Goal: Communication & Community: Answer question/provide support

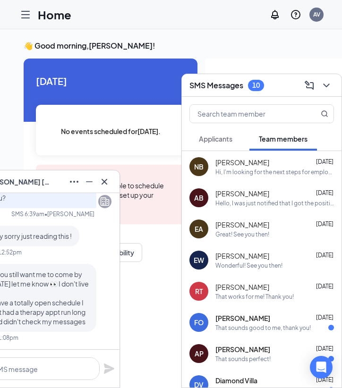
click at [228, 137] on span "Applicants" at bounding box center [216, 139] width 34 height 9
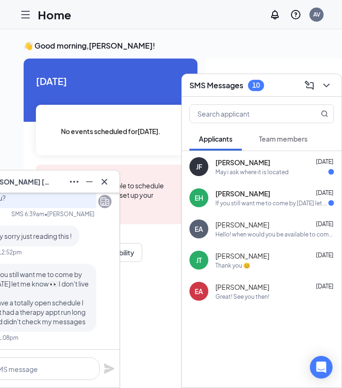
click at [244, 200] on div "If you still want me to come by [DATE] let me know 👀 I don't live far I have a …" at bounding box center [271, 203] width 113 height 8
click at [244, 200] on div "If you still want me to come by [DATE] let me know 👀 I don't live far I have a …" at bounding box center [274, 203] width 119 height 8
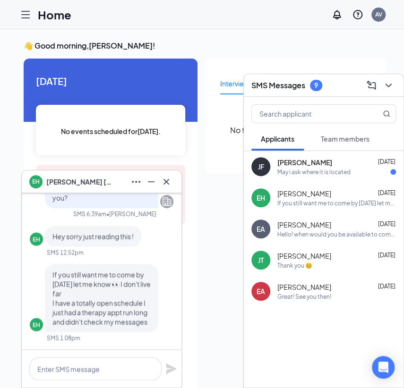
click at [319, 179] on div "[PERSON_NAME] [DATE] May i ask where it is located" at bounding box center [324, 166] width 160 height 31
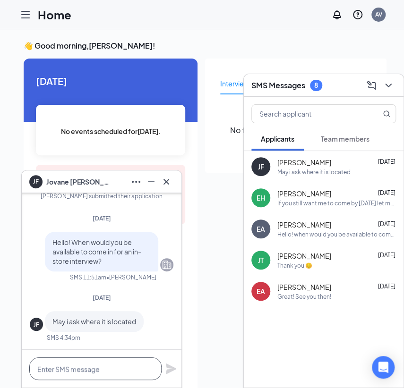
click at [97, 364] on textarea at bounding box center [95, 369] width 132 height 23
type textarea "[STREET_ADDRESS] if you are still interested"
click at [172, 372] on icon "Plane" at bounding box center [170, 368] width 11 height 11
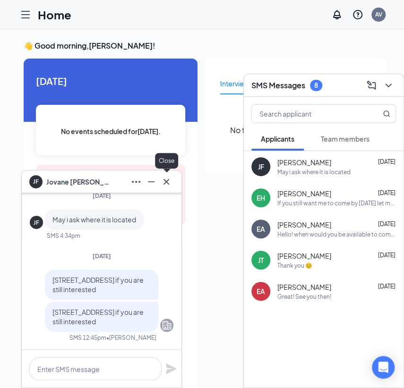
click at [167, 189] on button at bounding box center [166, 181] width 15 height 15
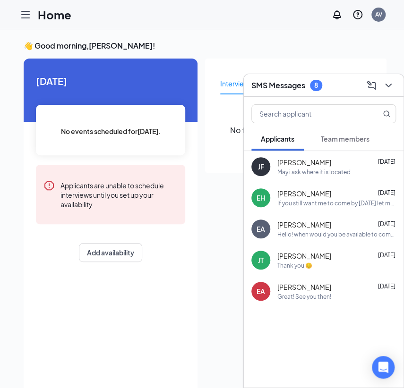
click at [25, 15] on icon "Hamburger" at bounding box center [25, 14] width 11 height 11
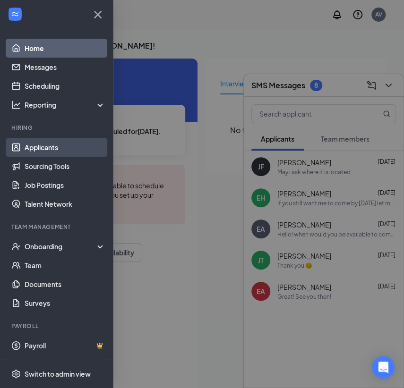
click at [54, 153] on link "Applicants" at bounding box center [65, 147] width 81 height 19
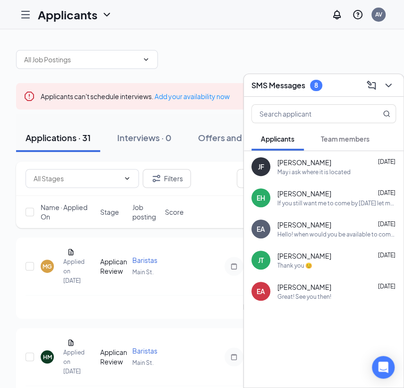
click at [349, 90] on icon "ChevronDown" at bounding box center [388, 85] width 11 height 11
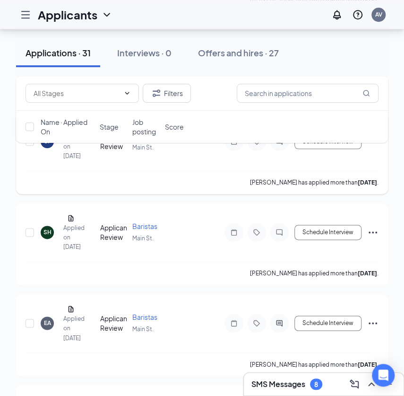
scroll to position [1484, 0]
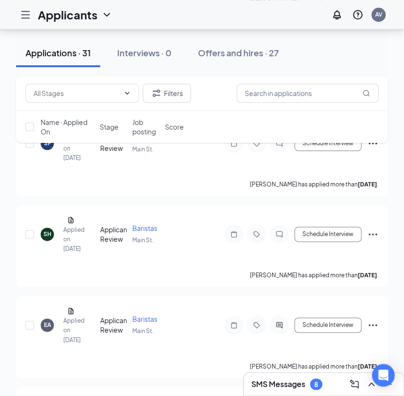
click at [322, 380] on div "SMS Messages 8" at bounding box center [286, 383] width 71 height 11
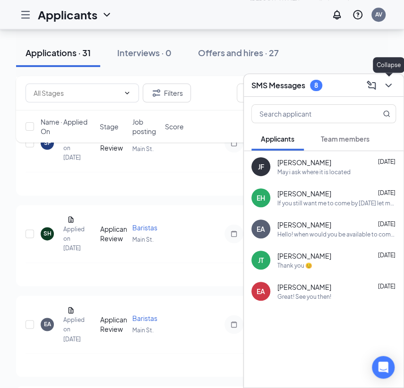
click at [349, 91] on button at bounding box center [388, 85] width 15 height 15
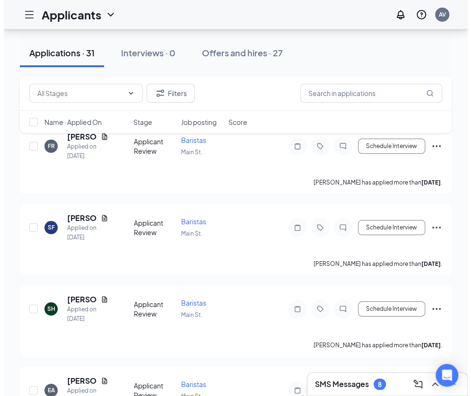
scroll to position [1234, 0]
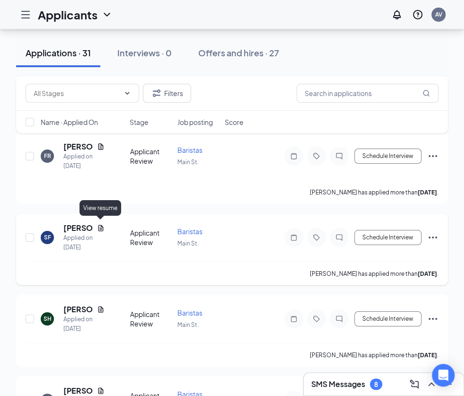
click at [99, 224] on icon "Document" at bounding box center [100, 227] width 5 height 6
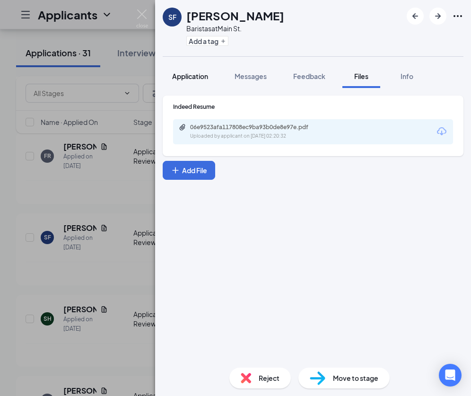
click at [194, 74] on span "Application" at bounding box center [190, 76] width 36 height 9
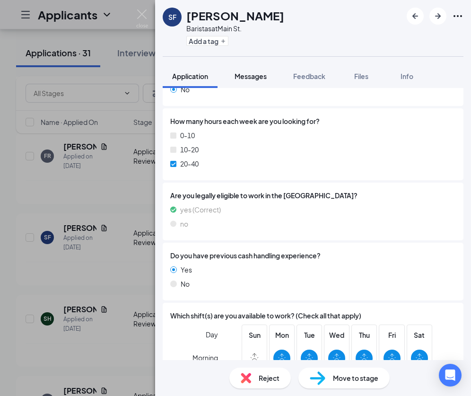
scroll to position [159, 0]
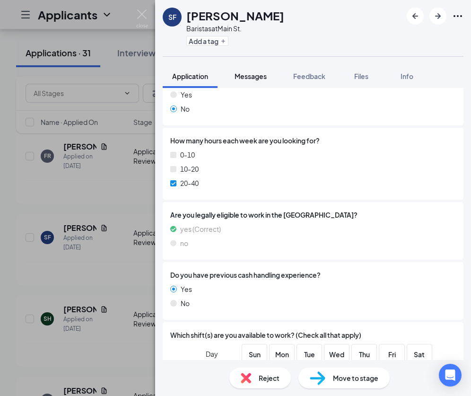
click at [246, 73] on span "Messages" at bounding box center [250, 76] width 32 height 9
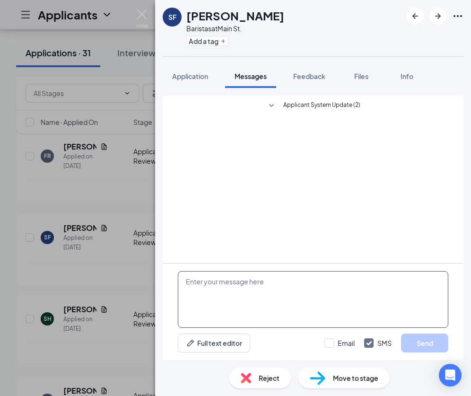
click at [233, 280] on textarea at bounding box center [313, 299] width 270 height 57
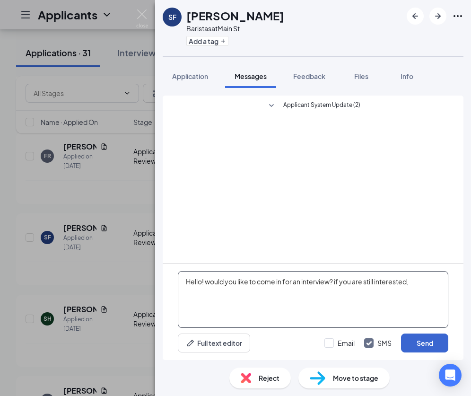
type textarea "Hello! would you like to come in for an interview? if you are still interested,"
click at [349, 343] on button "Send" at bounding box center [424, 342] width 47 height 19
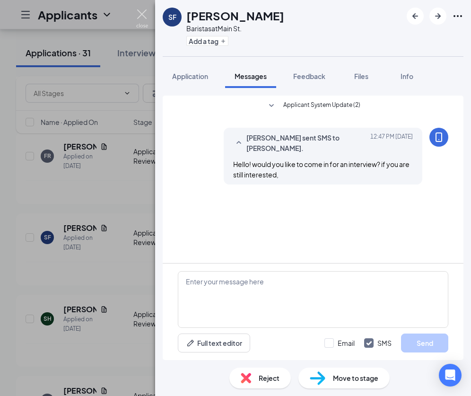
click at [141, 14] on img at bounding box center [142, 18] width 12 height 18
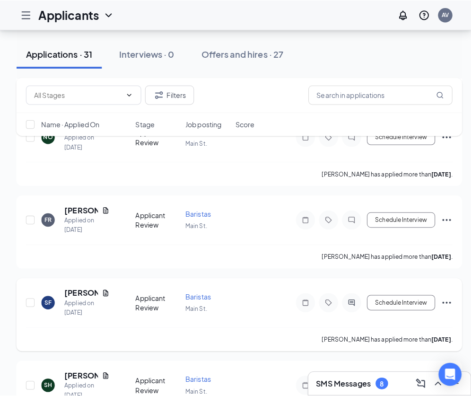
scroll to position [1174, 0]
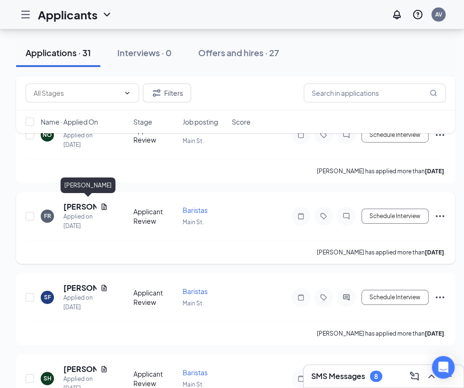
click at [79, 203] on h5 "[PERSON_NAME]" at bounding box center [79, 207] width 33 height 10
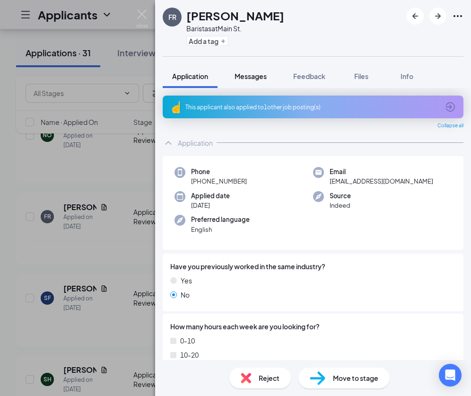
click at [255, 71] on div "Messages" at bounding box center [250, 75] width 32 height 9
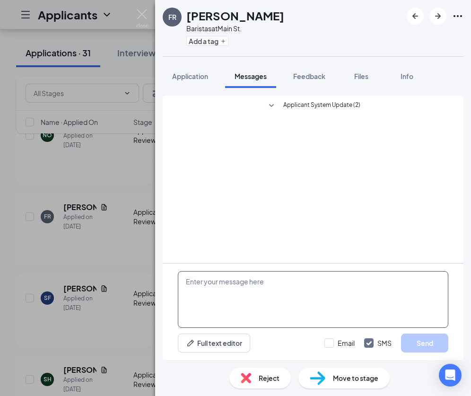
click at [259, 282] on textarea at bounding box center [313, 299] width 270 height 57
type textarea "Hello! When would you be able to come in for an interview?"
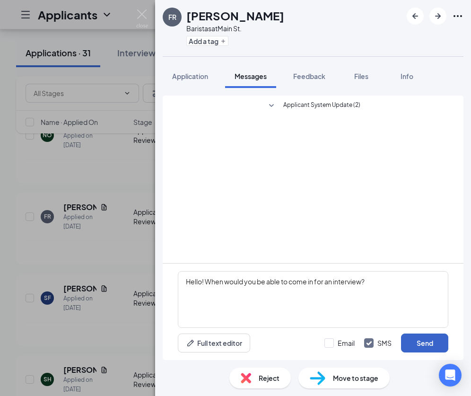
click at [349, 345] on button "Send" at bounding box center [424, 342] width 47 height 19
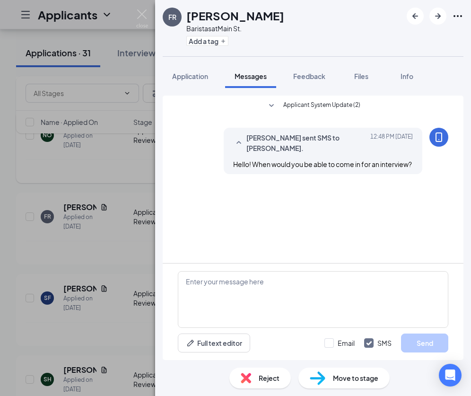
click at [141, 18] on img at bounding box center [142, 18] width 12 height 18
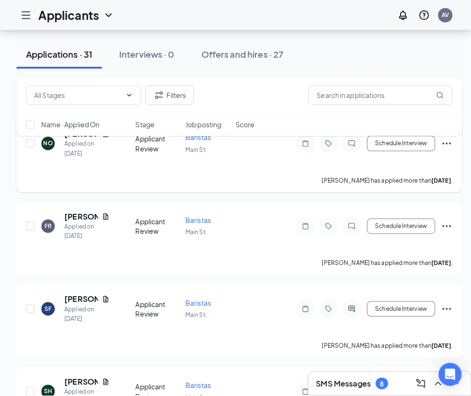
scroll to position [1111, 0]
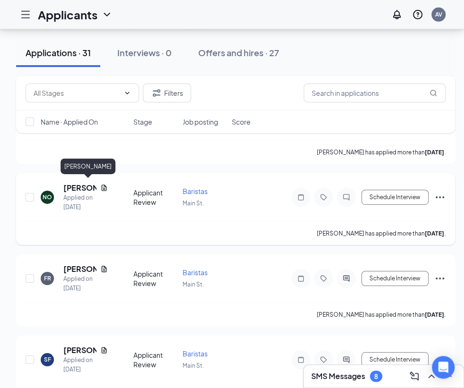
click at [80, 184] on h5 "[PERSON_NAME]" at bounding box center [79, 188] width 33 height 10
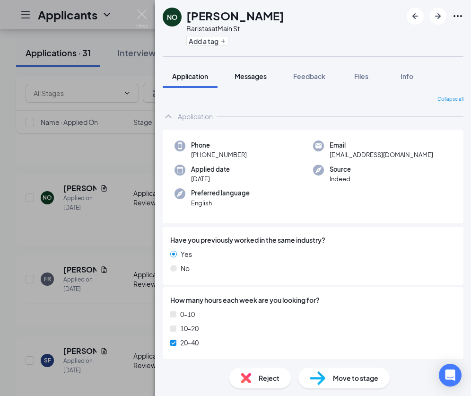
click at [256, 77] on span "Messages" at bounding box center [250, 76] width 32 height 9
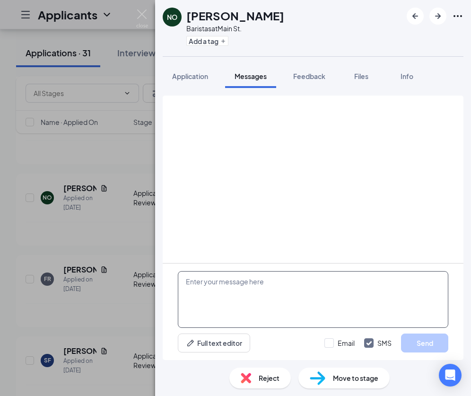
click at [265, 271] on textarea at bounding box center [313, 299] width 270 height 57
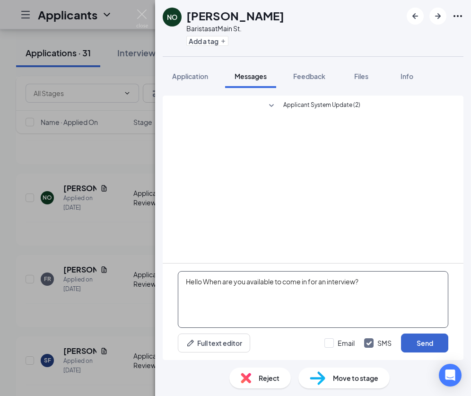
type textarea "Hello When are you available to come in for an interview?"
click at [349, 348] on button "Send" at bounding box center [424, 342] width 47 height 19
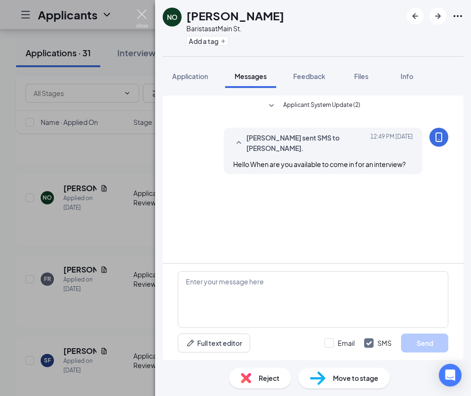
click at [144, 15] on img at bounding box center [142, 18] width 12 height 18
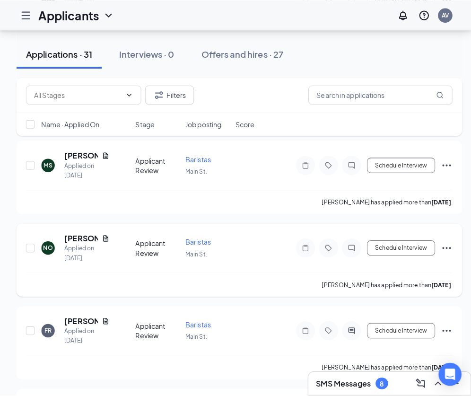
scroll to position [1026, 0]
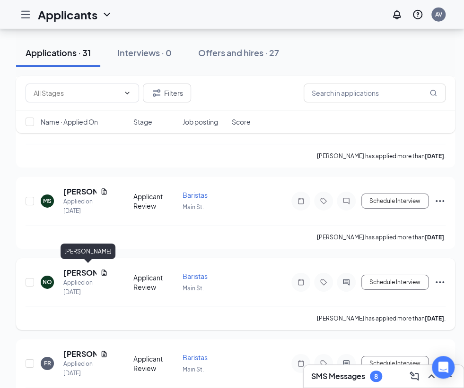
click at [78, 269] on h5 "[PERSON_NAME]" at bounding box center [79, 273] width 33 height 10
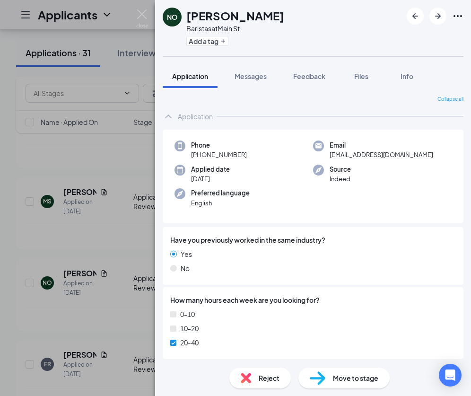
click at [149, 4] on div "NO [PERSON_NAME] at [GEOGRAPHIC_DATA] Add a tag Application Messages Feedback F…" at bounding box center [235, 198] width 471 height 396
click at [140, 9] on div "Applicants AV" at bounding box center [235, 14] width 471 height 29
